Goal: Information Seeking & Learning: Learn about a topic

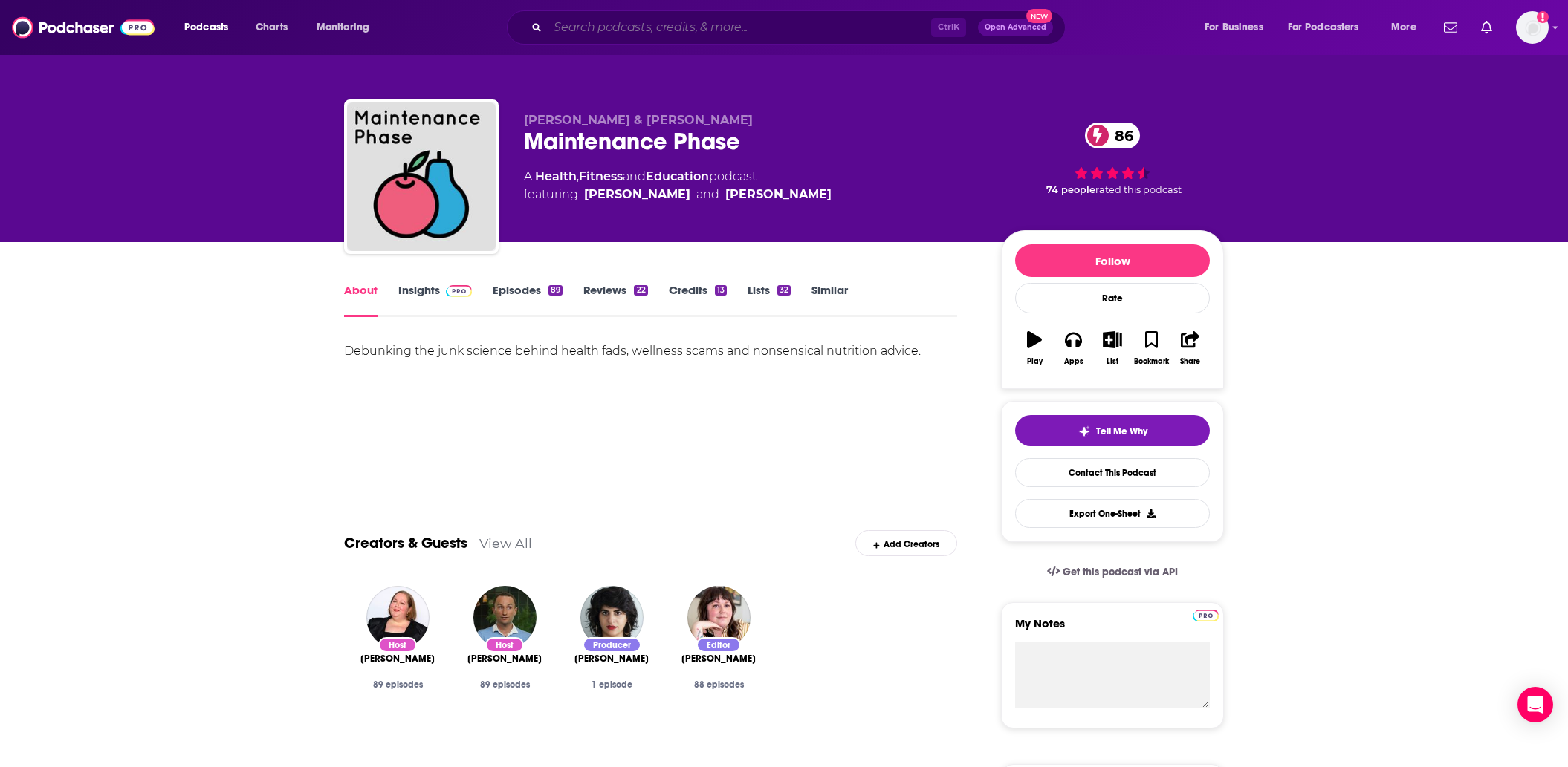
click at [657, 33] on input "Search podcasts, credits, & more..." at bounding box center [739, 27] width 383 height 24
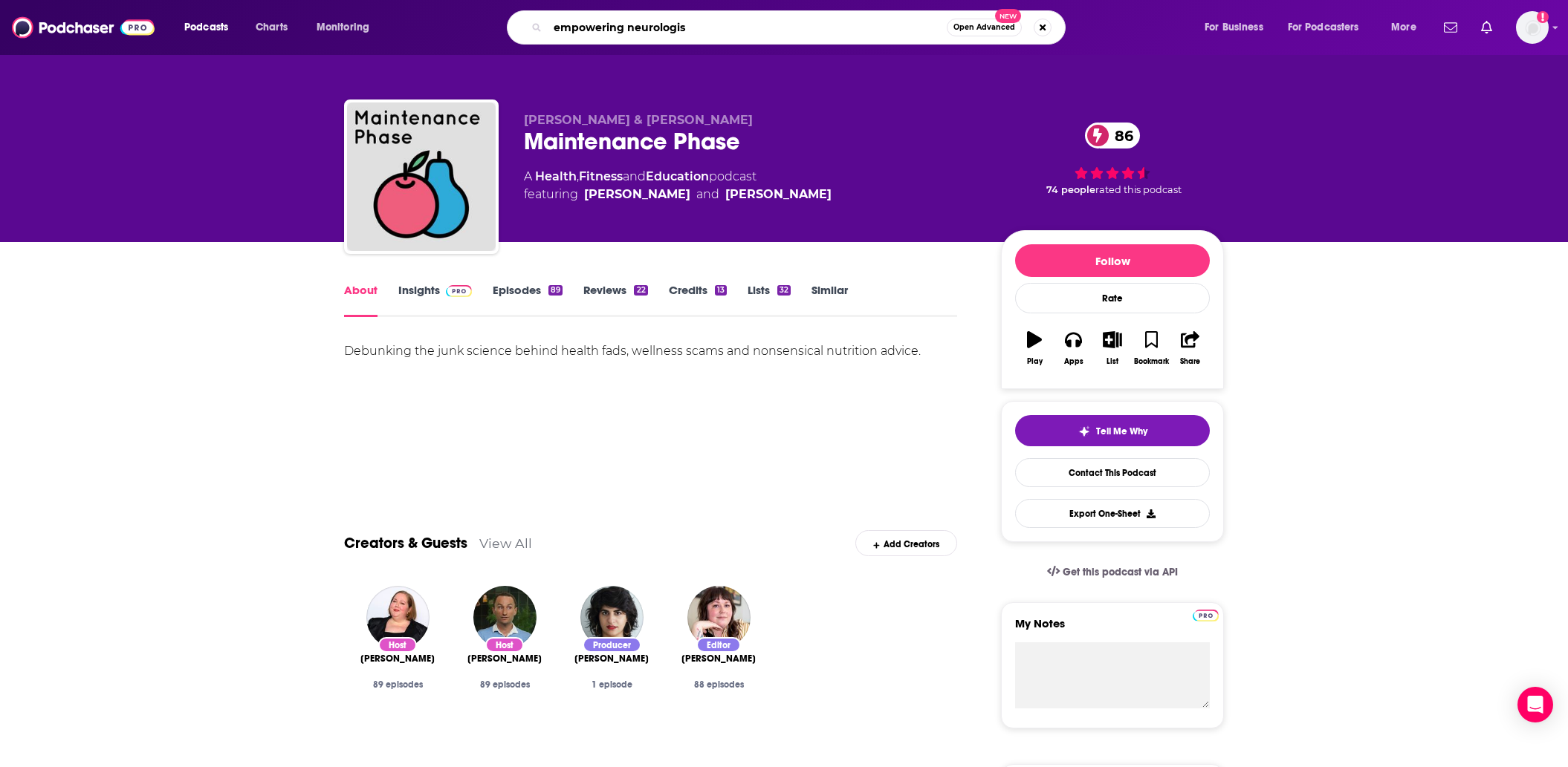
type input "empowering [MEDICAL_DATA]"
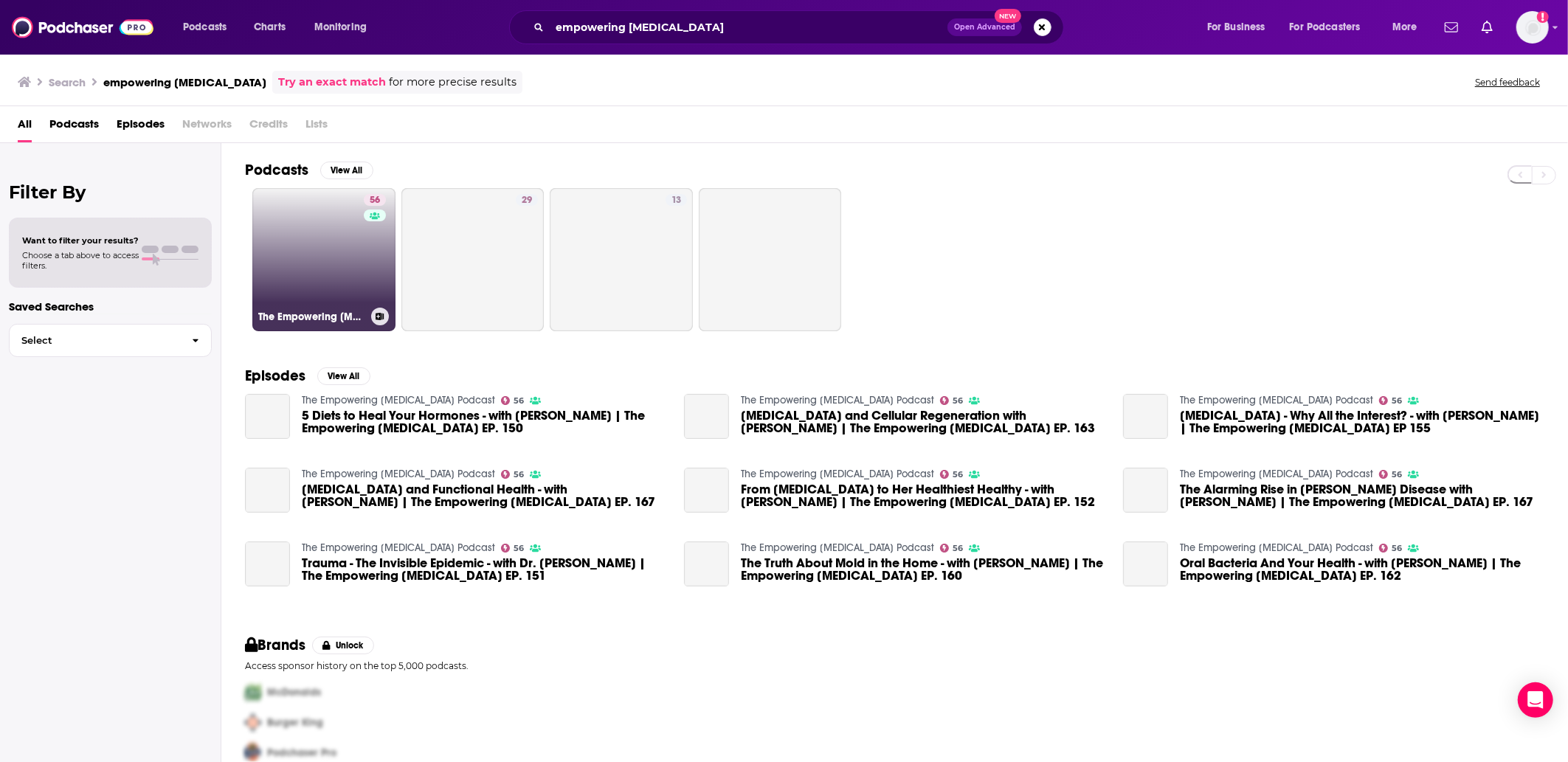
click at [312, 248] on link "56 The Empowering [MEDICAL_DATA] Podcast" at bounding box center [324, 259] width 143 height 143
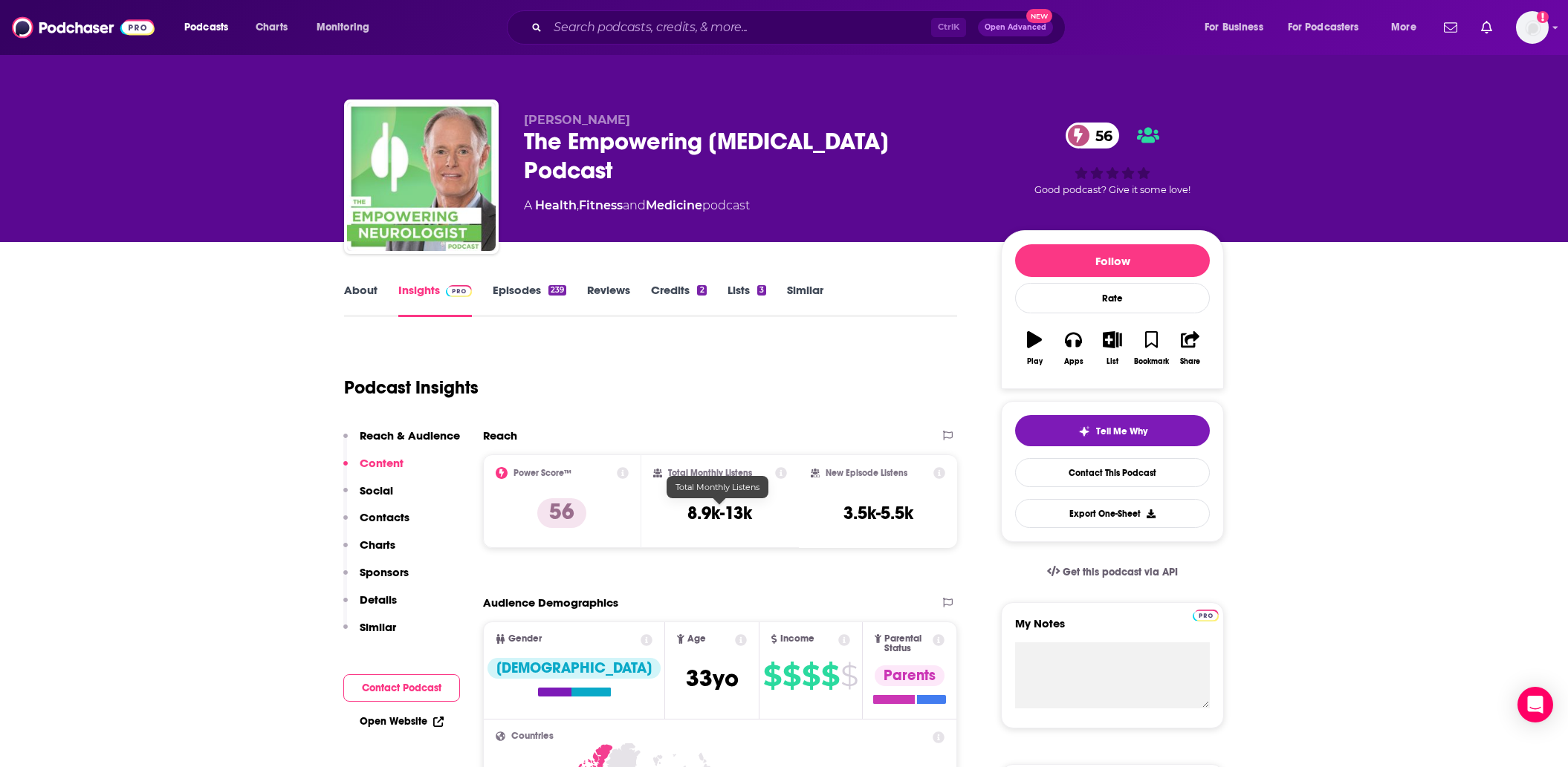
scroll to position [371, 0]
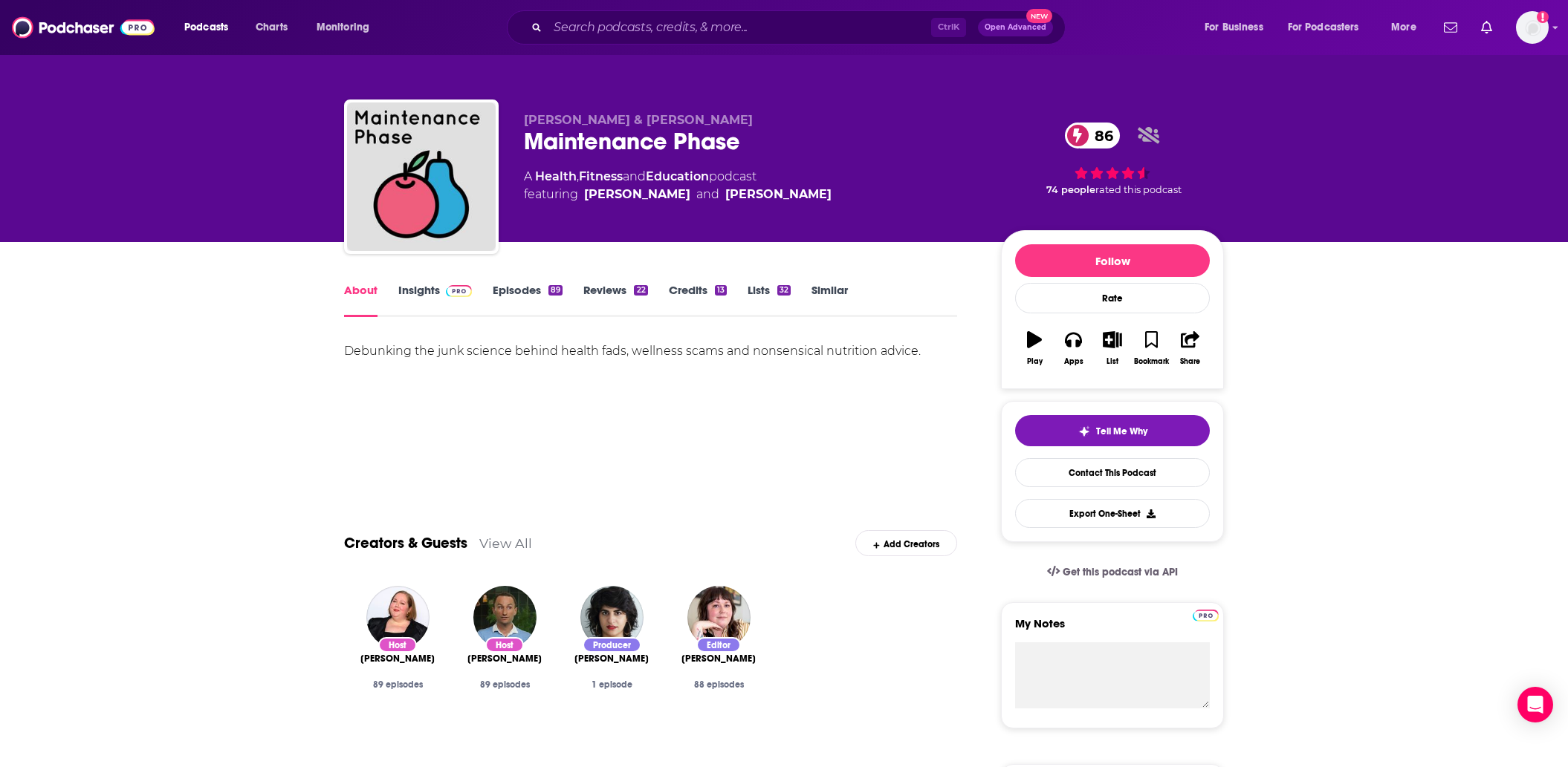
click at [453, 288] on img at bounding box center [459, 291] width 26 height 12
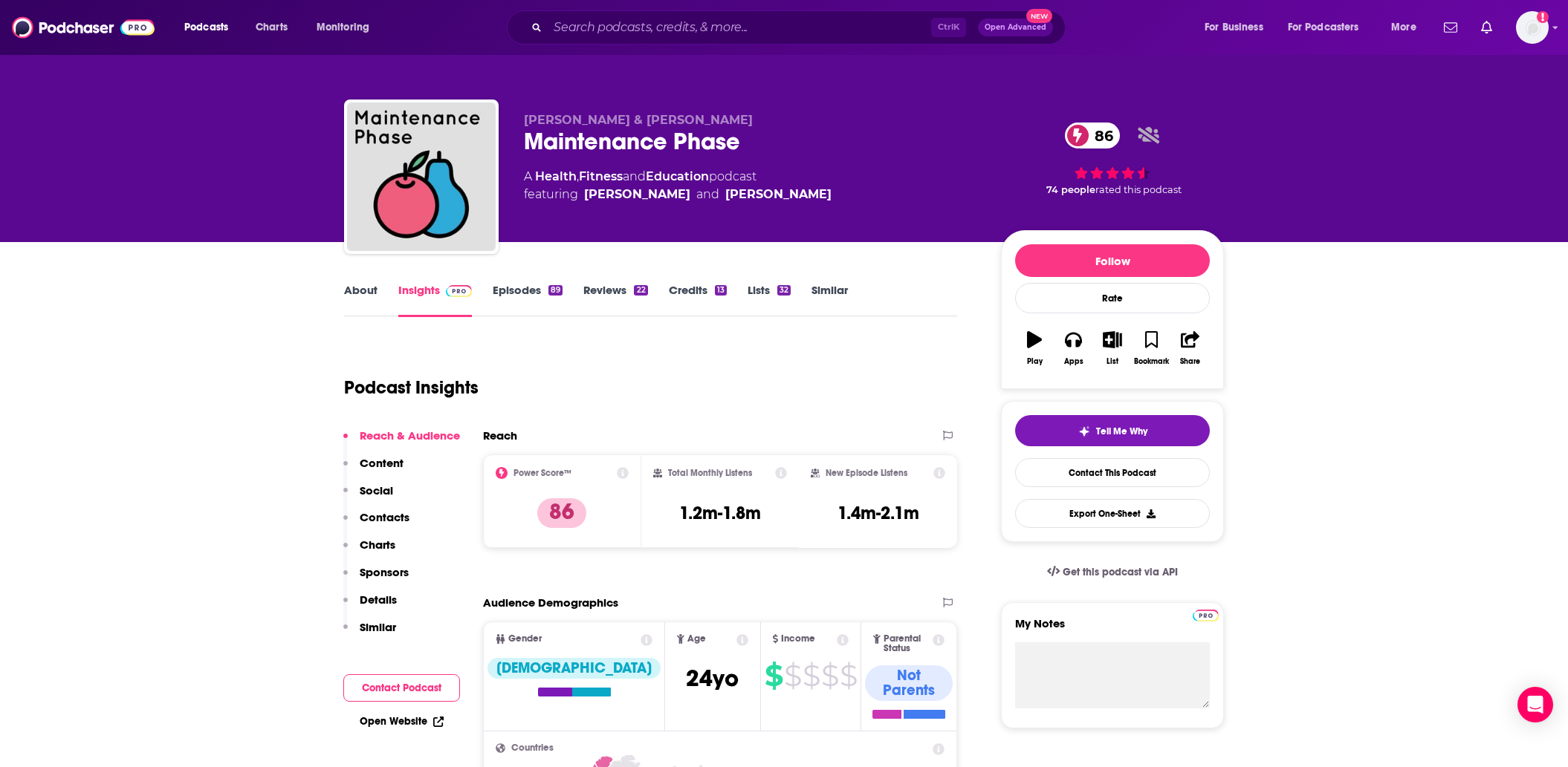
click at [441, 289] on span at bounding box center [455, 290] width 32 height 15
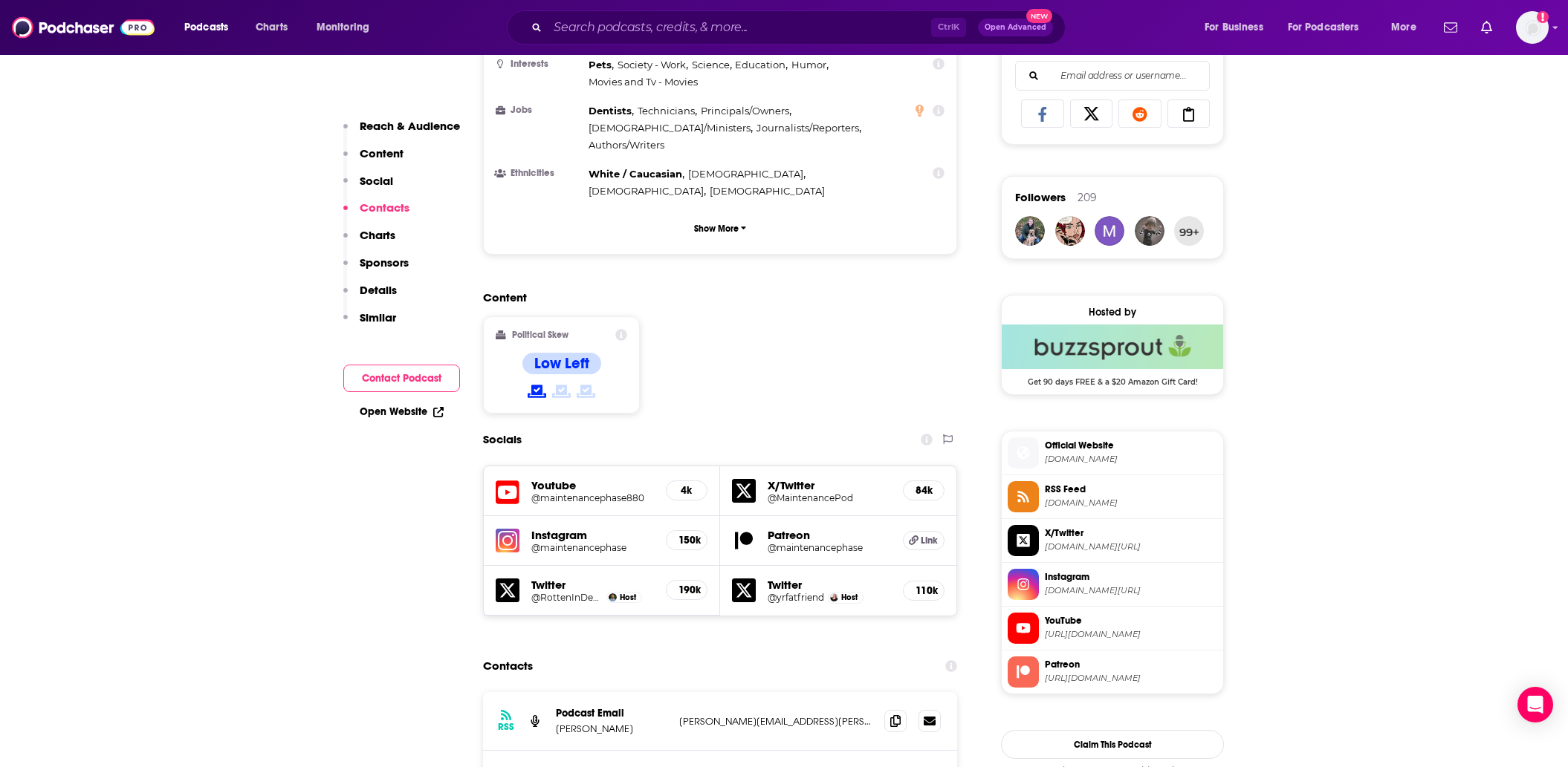
scroll to position [1263, 0]
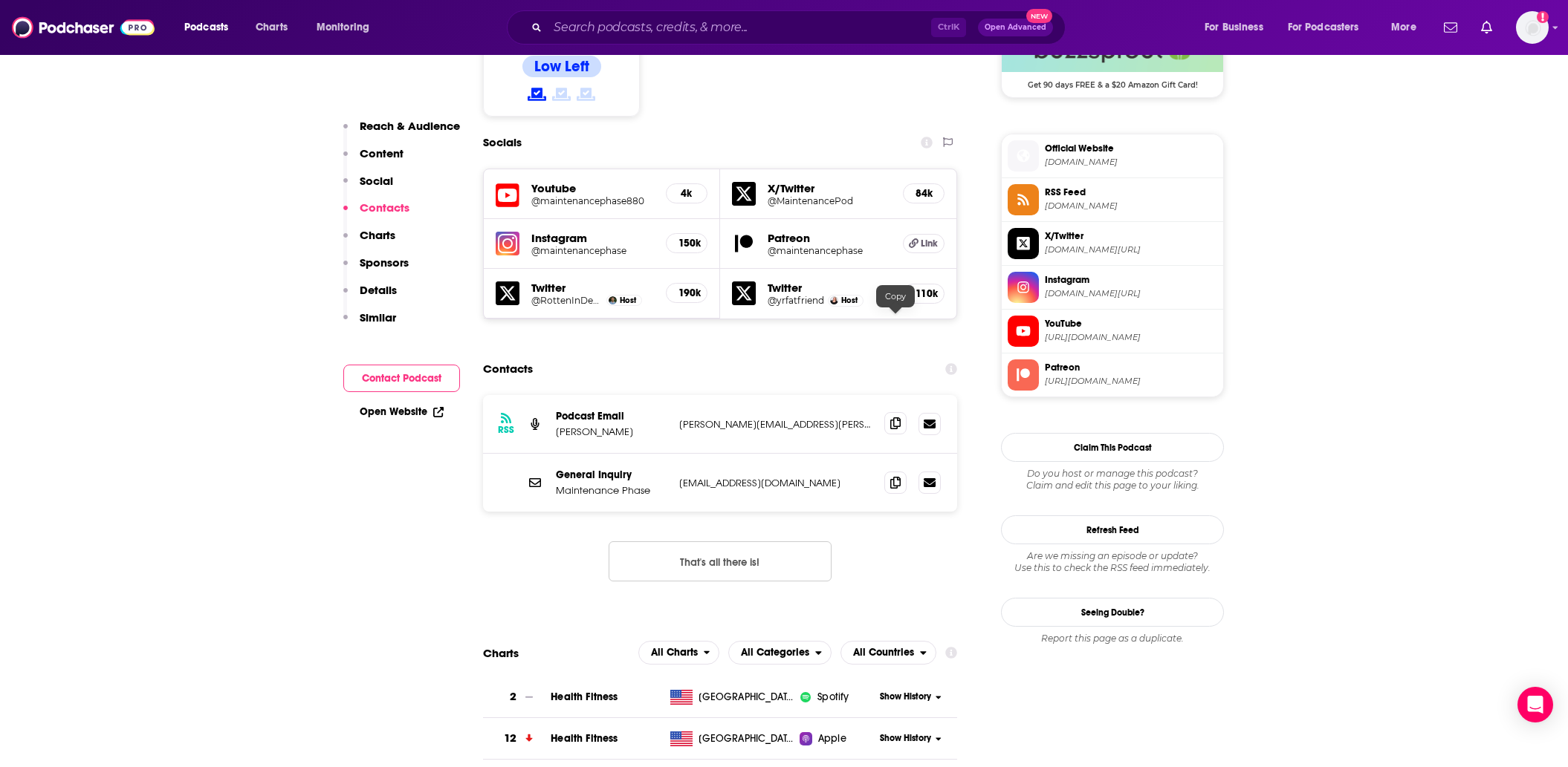
click at [899, 418] on icon at bounding box center [895, 423] width 10 height 12
click at [890, 476] on icon at bounding box center [895, 481] width 10 height 12
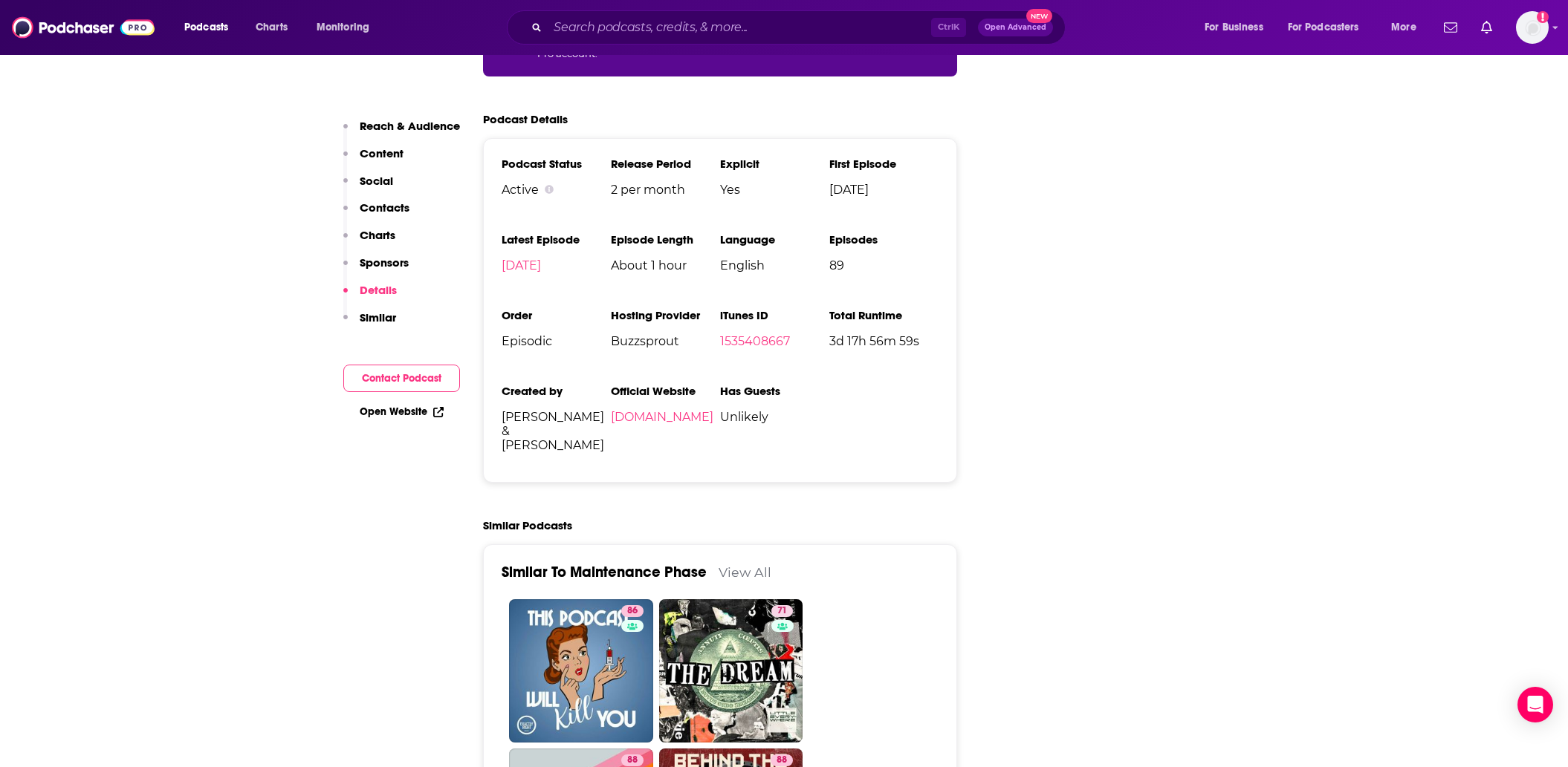
scroll to position [2600, 0]
